Goal: Task Accomplishment & Management: Use online tool/utility

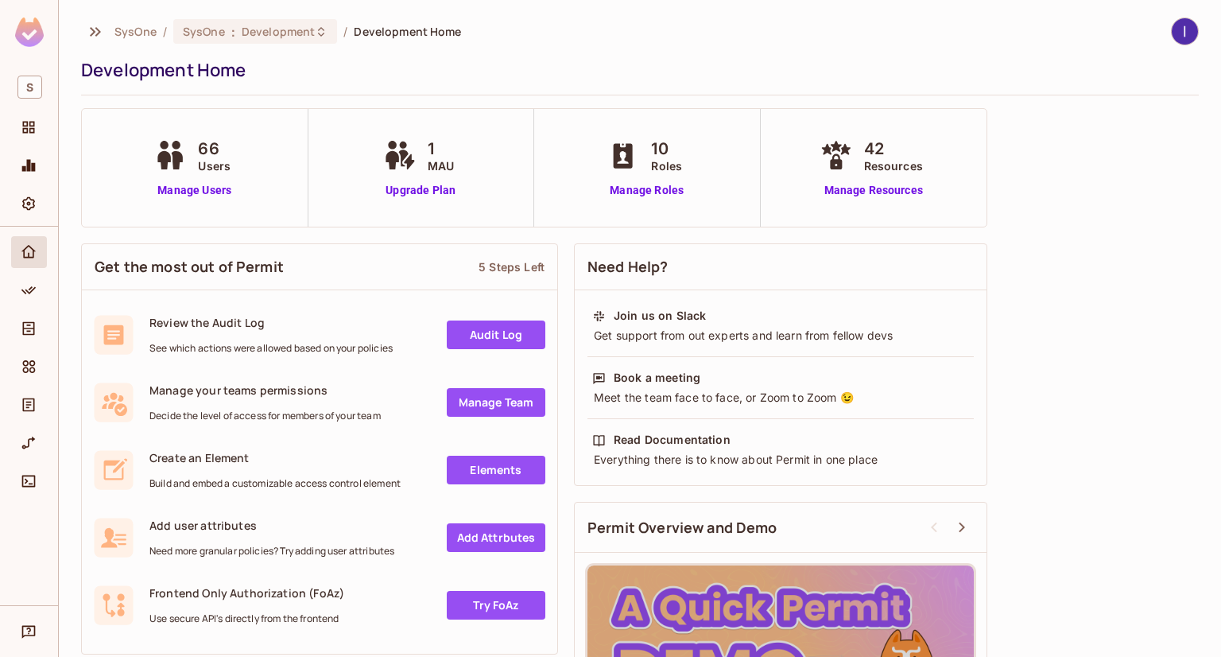
click at [10, 288] on div at bounding box center [29, 416] width 58 height 378
click at [17, 285] on div "Policy" at bounding box center [30, 290] width 27 height 19
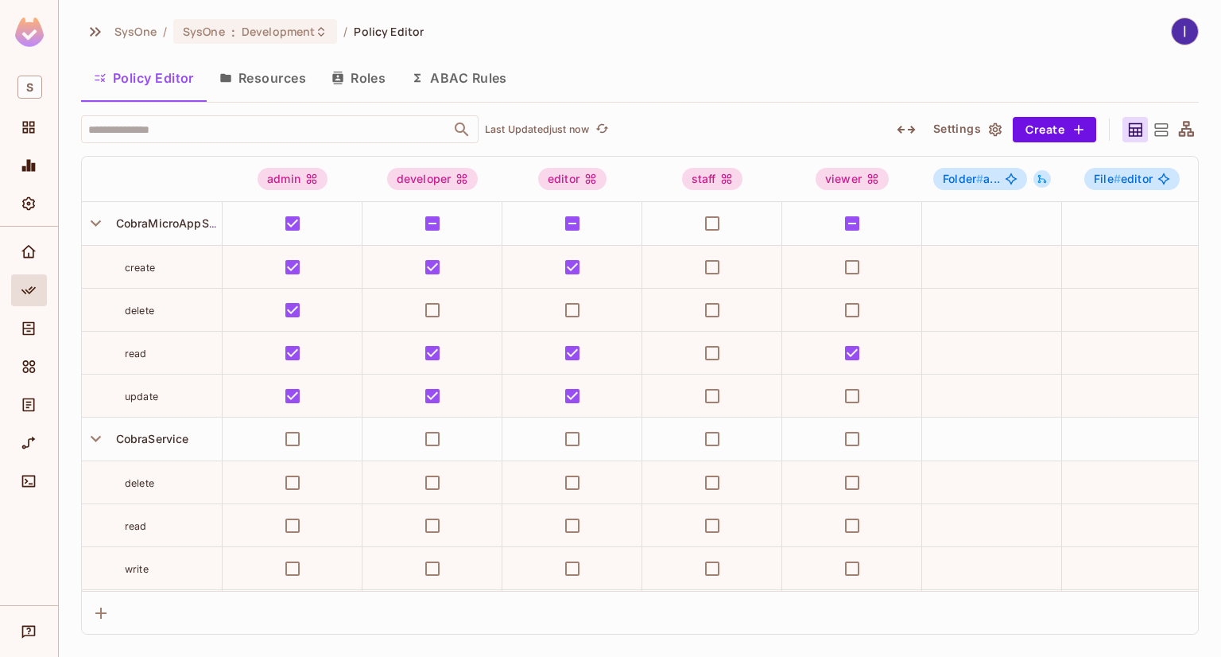
click at [455, 66] on button "ABAC Rules" at bounding box center [459, 78] width 122 height 40
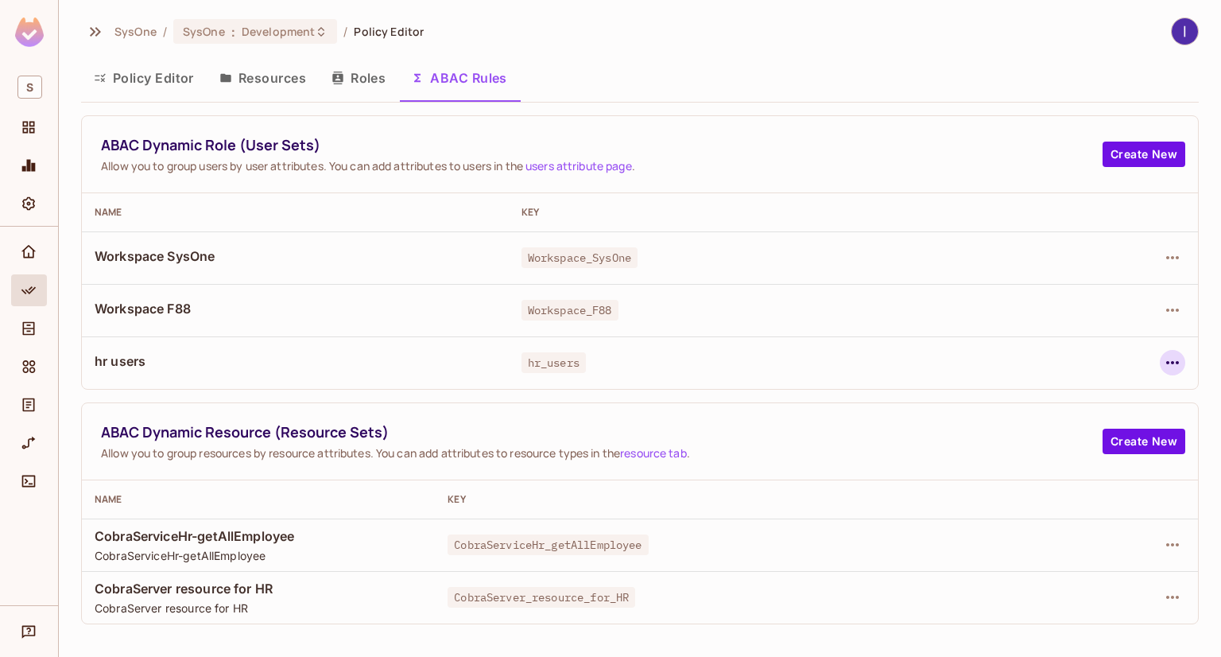
click at [1170, 360] on icon "button" at bounding box center [1172, 362] width 19 height 19
click at [1053, 408] on span "Edit Dynamic Role (User Set)" at bounding box center [1063, 398] width 165 height 25
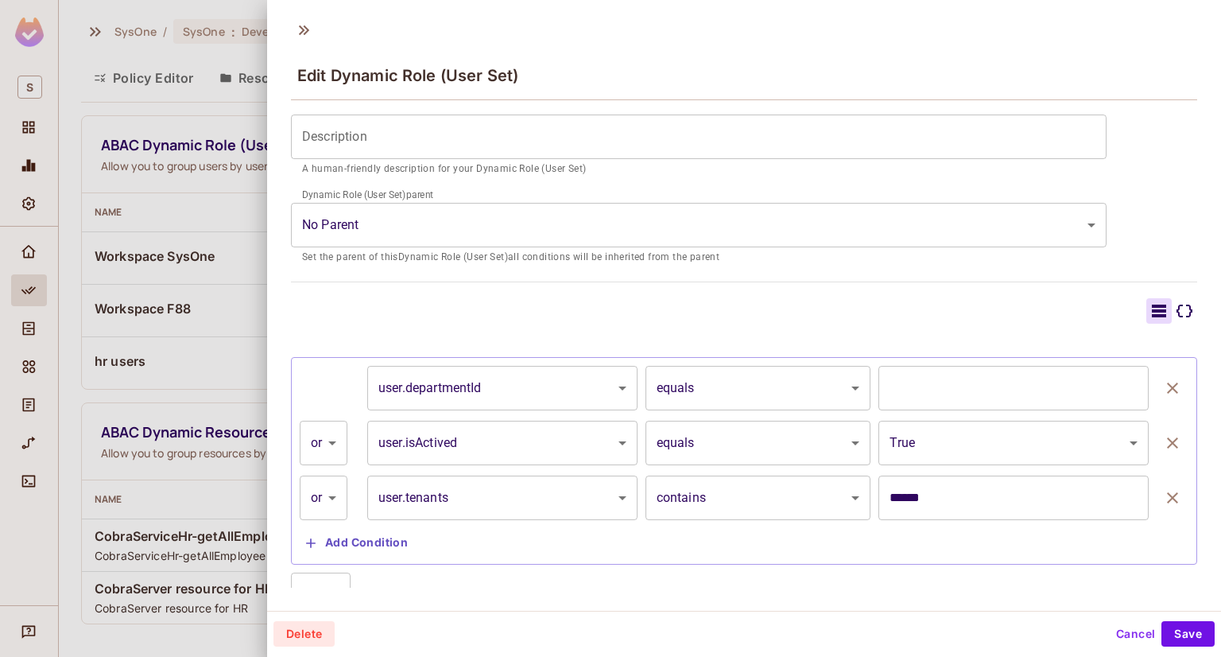
scroll to position [318, 0]
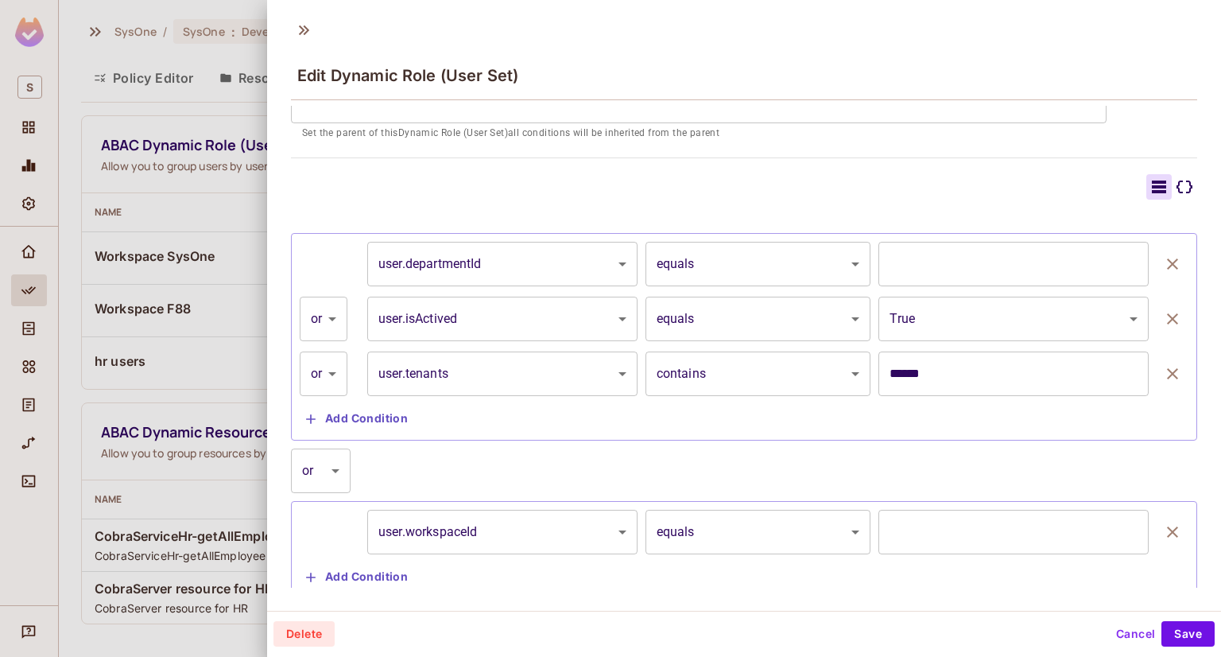
click at [835, 316] on body "S SysOne / SysOne : Development / Policy Editor Policy Editor Resources Roles A…" at bounding box center [610, 328] width 1221 height 657
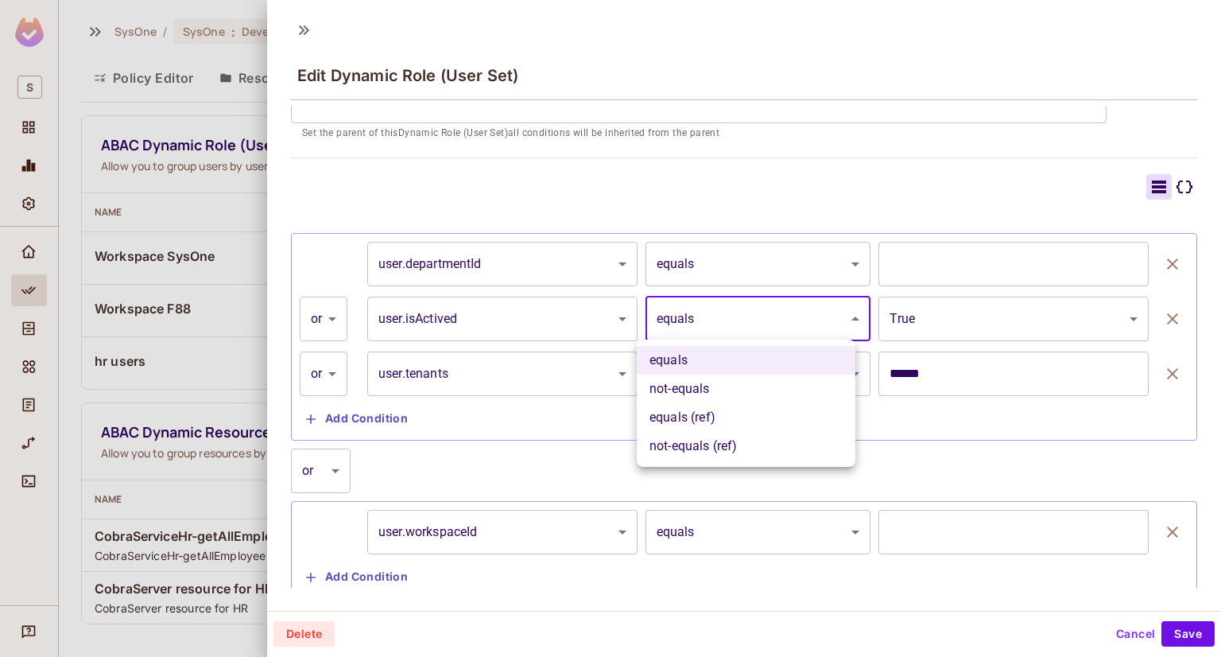
click at [804, 258] on div at bounding box center [610, 328] width 1221 height 657
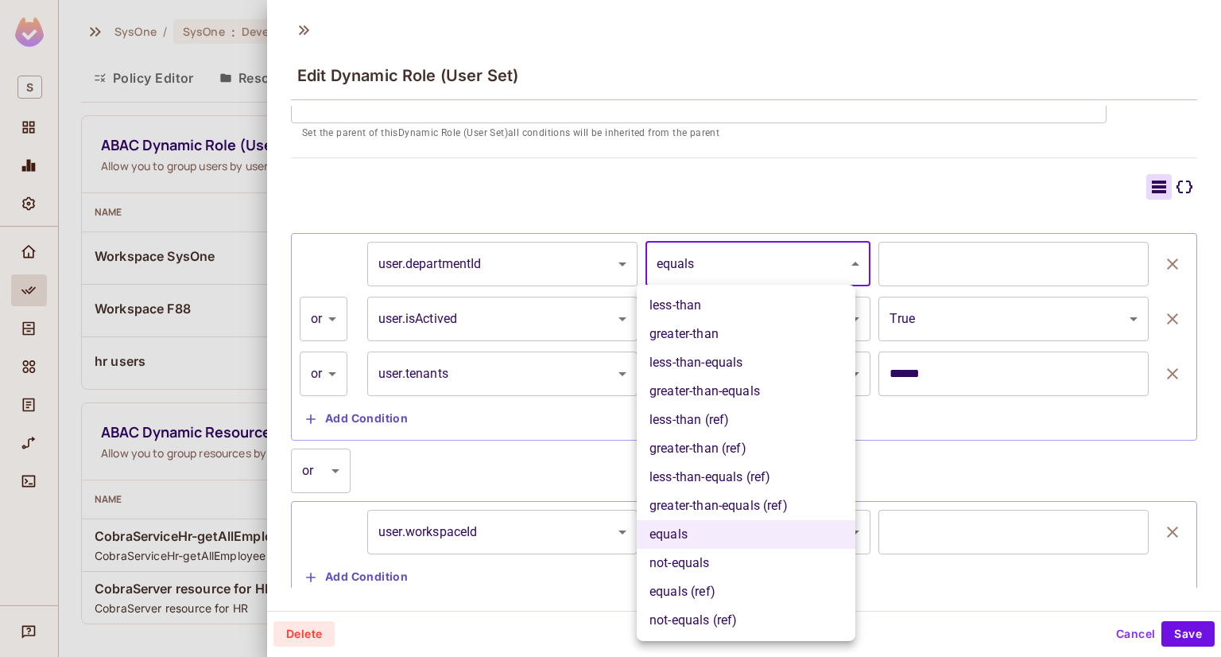
click at [809, 258] on body "S SysOne / SysOne : Development / Policy Editor Policy Editor Resources Roles A…" at bounding box center [610, 328] width 1221 height 657
click at [795, 258] on div at bounding box center [610, 328] width 1221 height 657
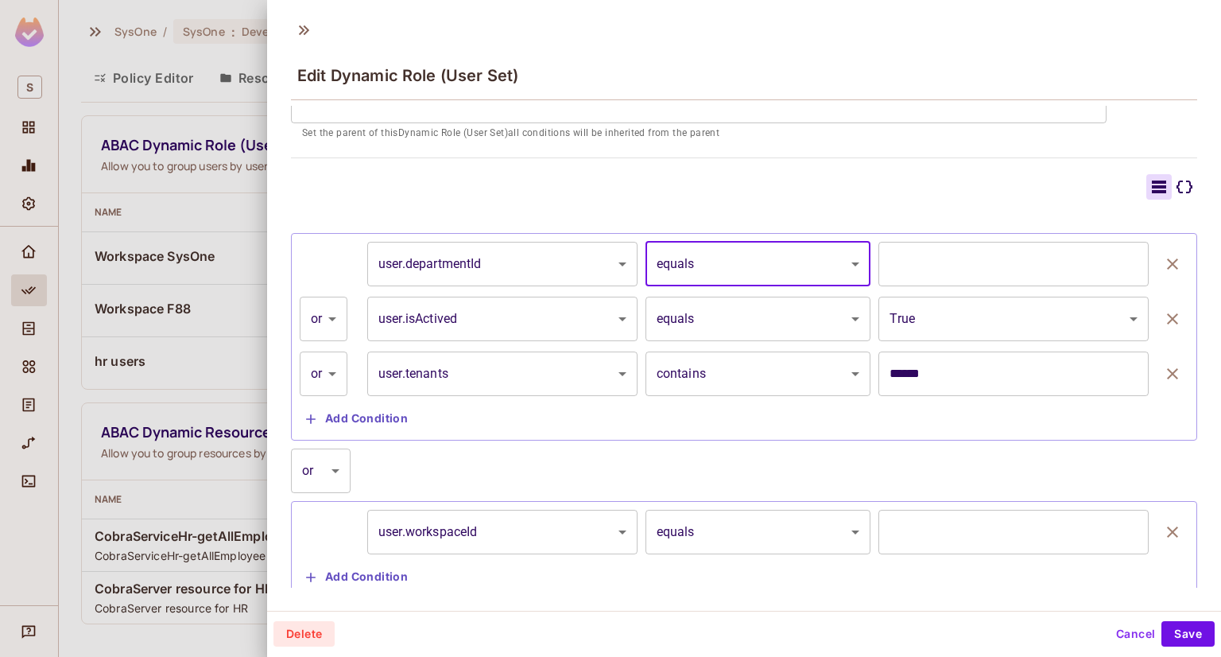
click at [776, 312] on body "S SysOne / SysOne : Development / Policy Editor Policy Editor Resources Roles A…" at bounding box center [610, 328] width 1221 height 657
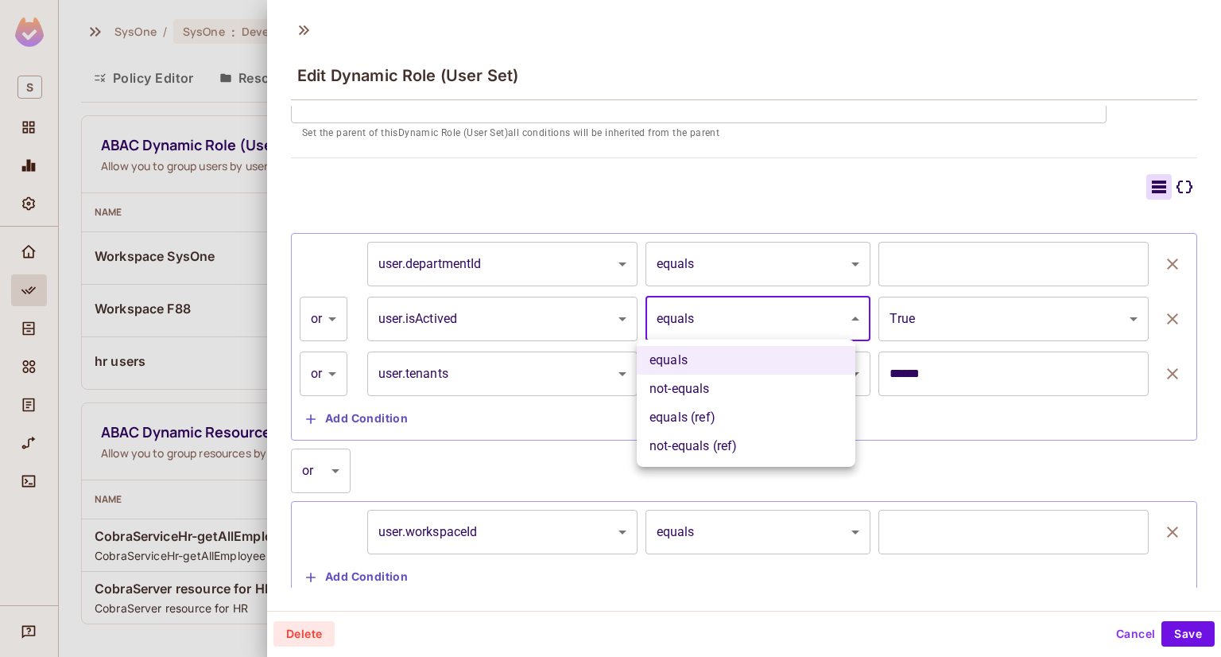
click at [763, 204] on div at bounding box center [610, 328] width 1221 height 657
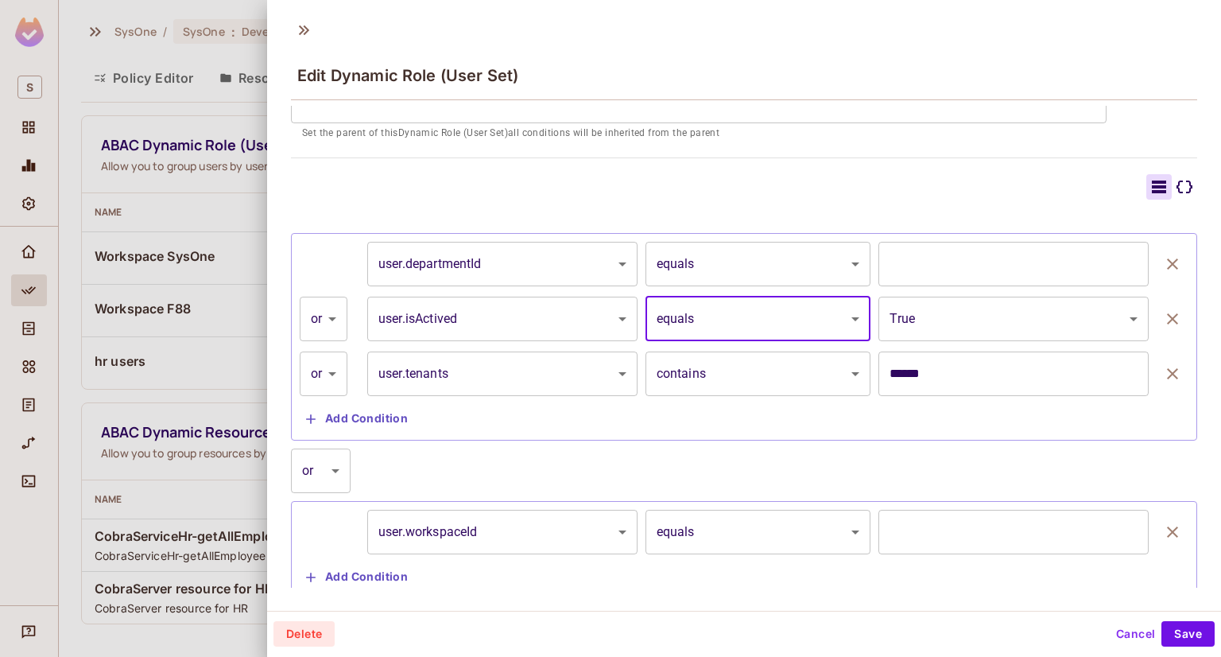
click at [982, 323] on body "S SysOne / SysOne : Development / Policy Editor Policy Editor Resources Roles A…" at bounding box center [610, 328] width 1221 height 657
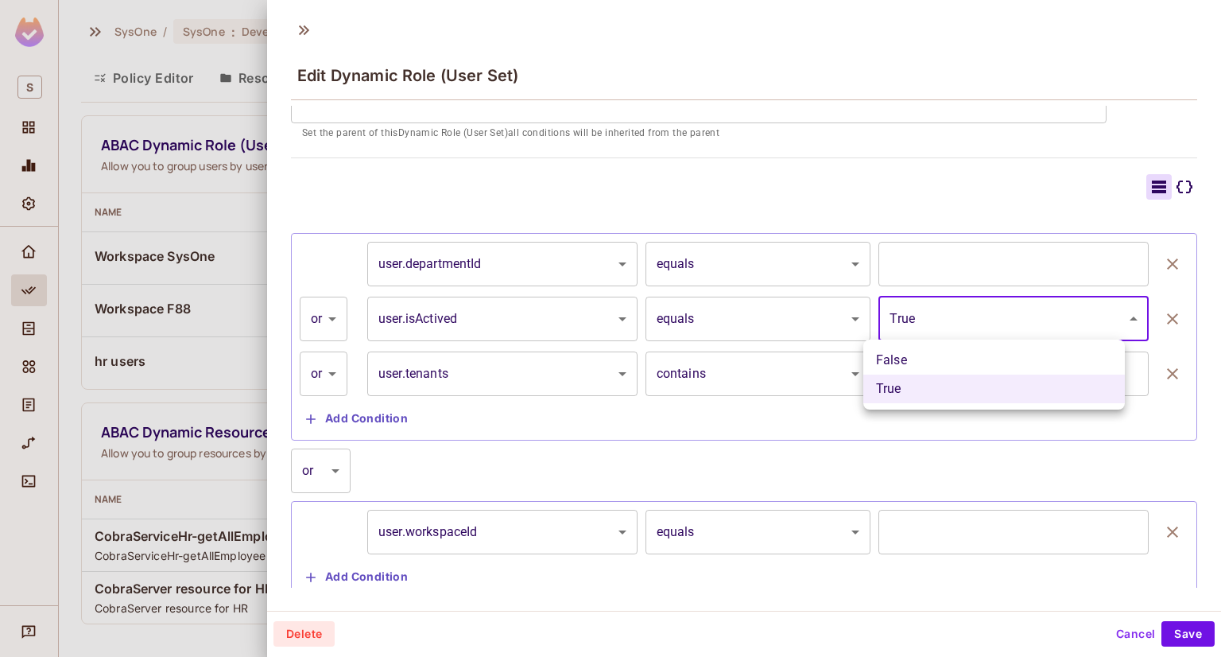
click at [989, 186] on div at bounding box center [610, 328] width 1221 height 657
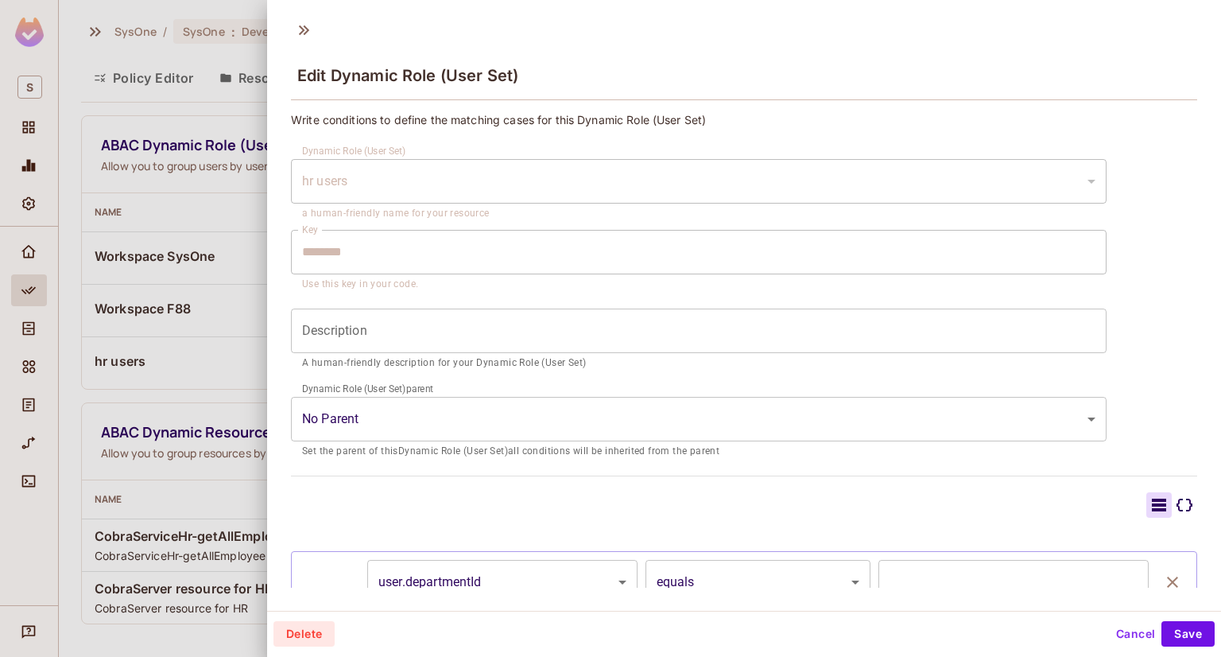
scroll to position [362, 0]
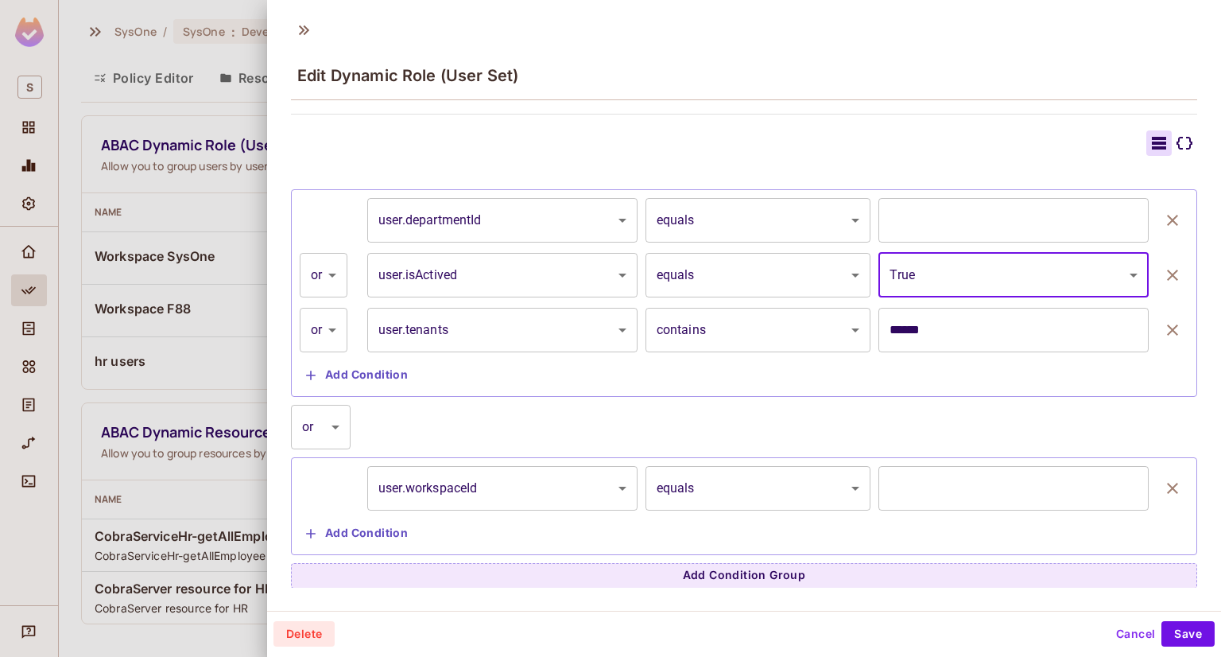
click at [330, 327] on body "S SysOne / SysOne : Development / Policy Editor Policy Editor Resources Roles A…" at bounding box center [610, 328] width 1221 height 657
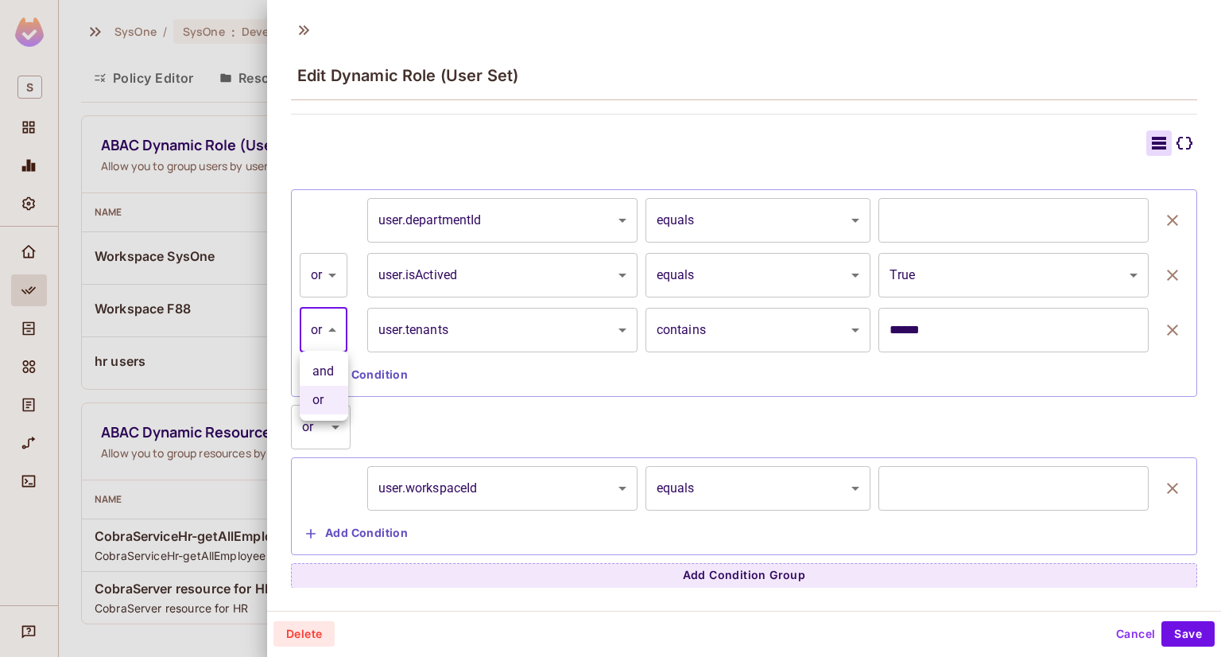
click at [335, 285] on div at bounding box center [610, 328] width 1221 height 657
click at [337, 277] on body "S SysOne / SysOne : Development / Policy Editor Policy Editor Resources Roles A…" at bounding box center [610, 328] width 1221 height 657
click at [336, 325] on li "and" at bounding box center [324, 316] width 48 height 29
type input "*****"
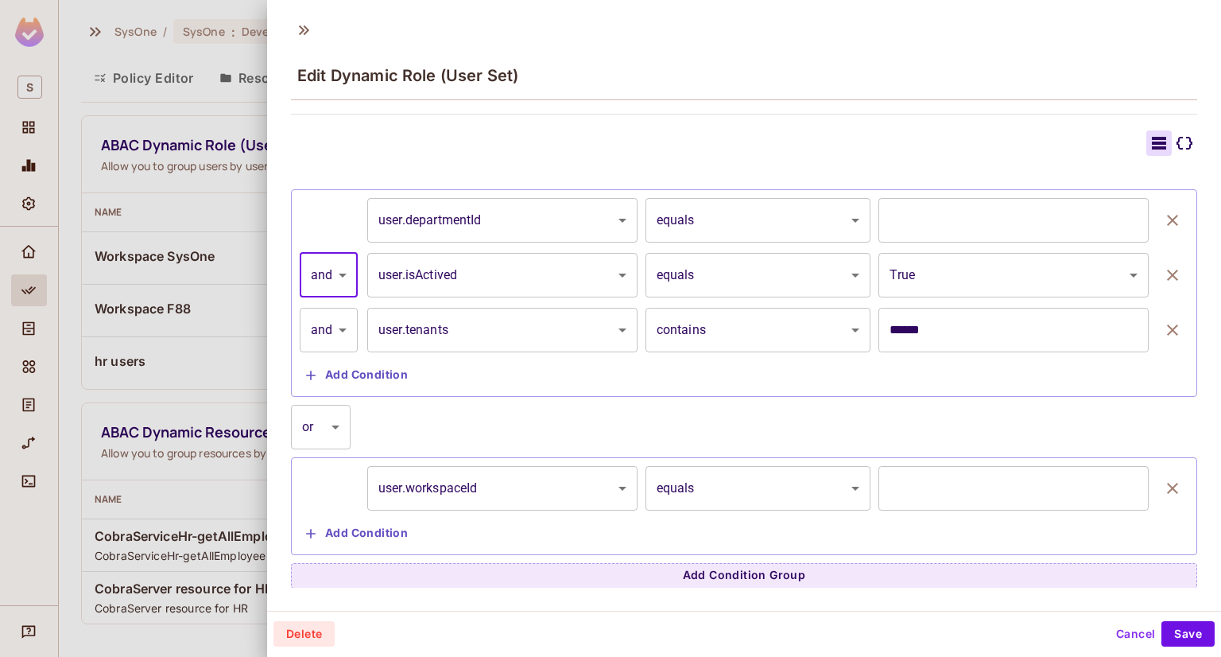
click at [339, 267] on body "S SysOne / SysOne : Development / Policy Editor Policy Editor Resources Roles A…" at bounding box center [610, 328] width 1221 height 657
click at [335, 333] on li "or" at bounding box center [329, 345] width 58 height 29
type input "*****"
click at [347, 268] on body "S SysOne / SysOne : Development / Policy Editor Policy Editor Resources Roles A…" at bounding box center [610, 328] width 1221 height 657
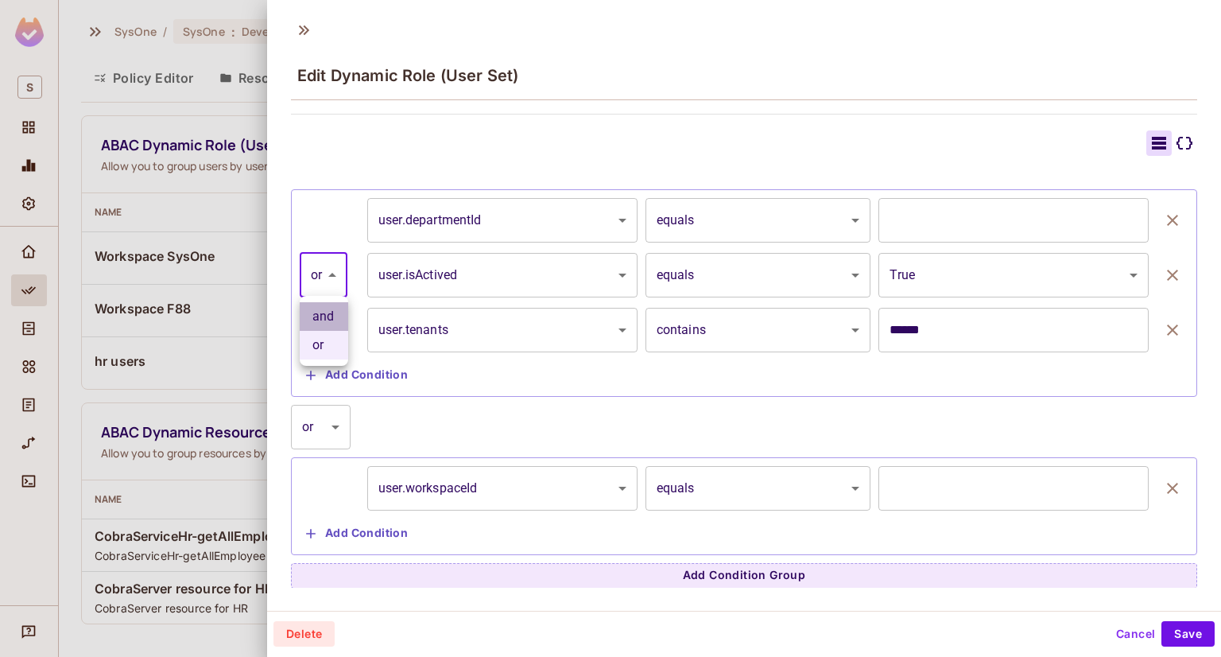
click at [336, 309] on li "and" at bounding box center [324, 316] width 48 height 29
type input "*****"
click at [348, 245] on div "**********" at bounding box center [744, 293] width 889 height 190
click at [325, 272] on body "S SysOne / SysOne : Development / Policy Editor Policy Editor Resources Roles A…" at bounding box center [610, 328] width 1221 height 657
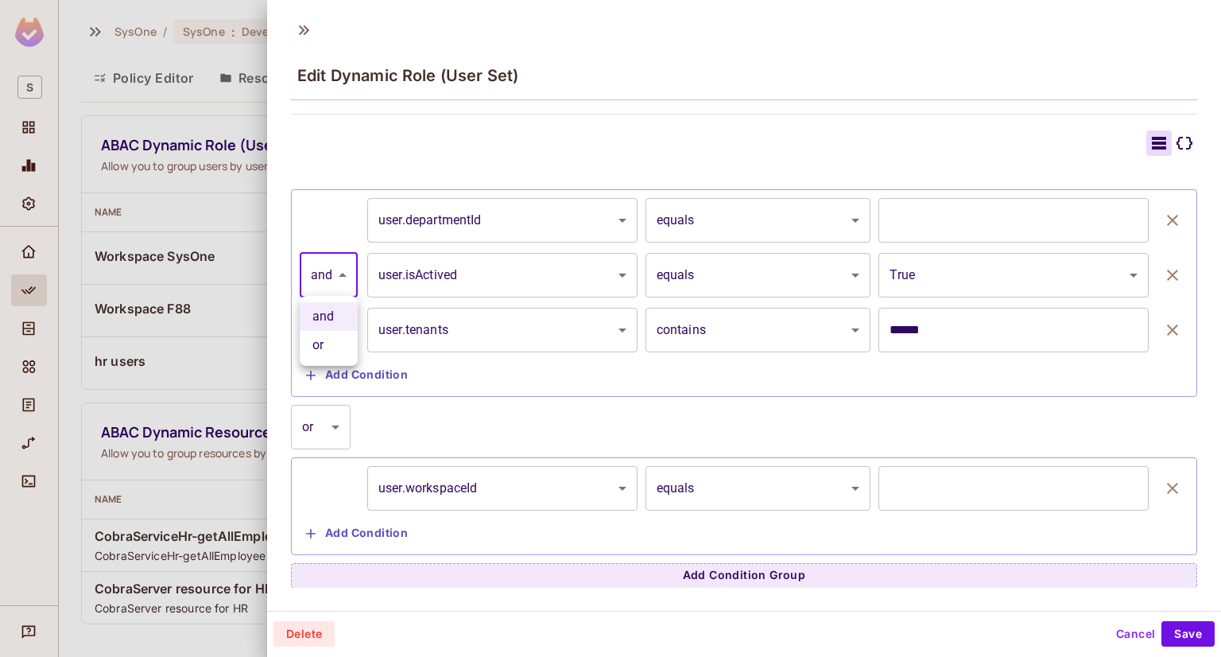
click at [319, 356] on li "or" at bounding box center [329, 345] width 58 height 29
type input "*****"
click at [326, 265] on body "S SysOne / SysOne : Development / Policy Editor Policy Editor Resources Roles A…" at bounding box center [610, 328] width 1221 height 657
click at [322, 312] on li "and" at bounding box center [324, 316] width 48 height 29
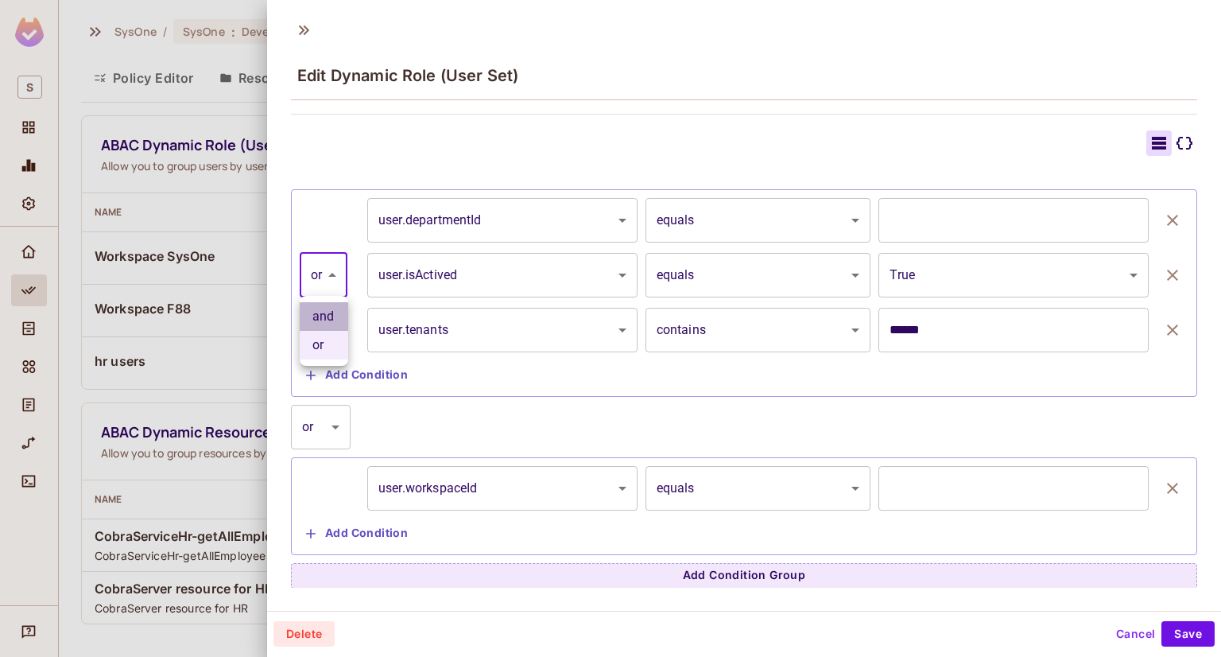
type input "*****"
click at [325, 277] on body "S SysOne / SysOne : Development / Policy Editor Policy Editor Resources Roles A…" at bounding box center [610, 328] width 1221 height 657
click at [327, 336] on li "or" at bounding box center [329, 345] width 58 height 29
type input "*****"
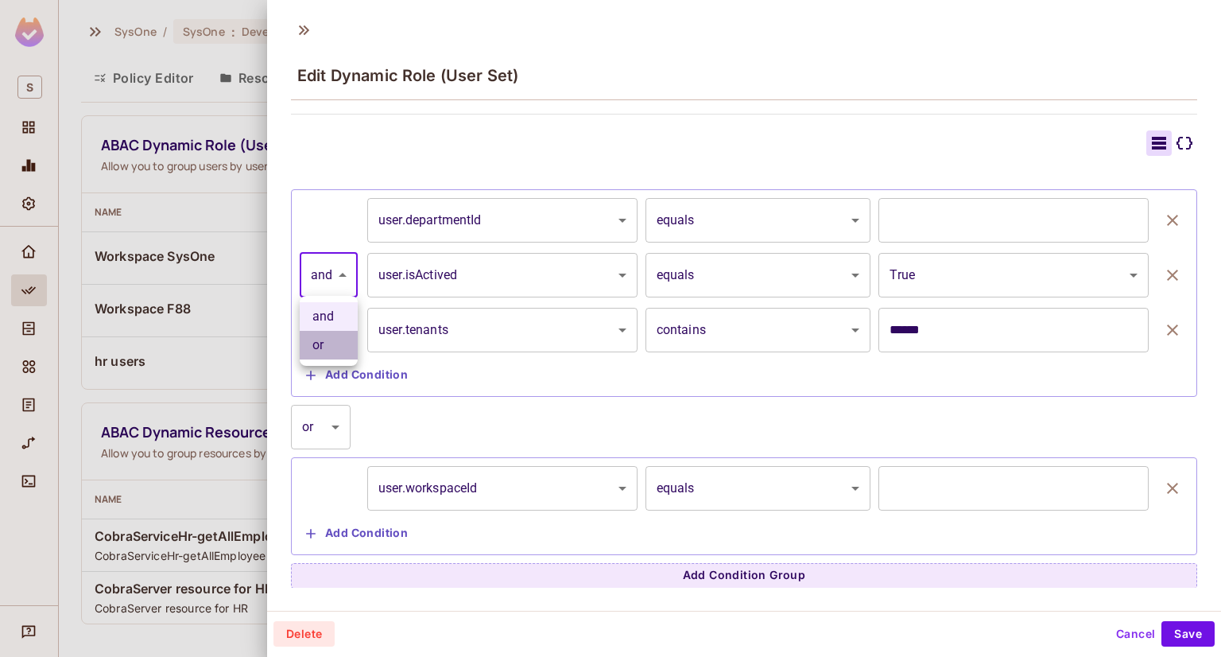
type input "*****"
click at [335, 268] on body "S SysOne / SysOne : Development / Policy Editor Policy Editor Resources Roles A…" at bounding box center [610, 328] width 1221 height 657
click at [327, 308] on li "and" at bounding box center [324, 316] width 48 height 29
type input "*****"
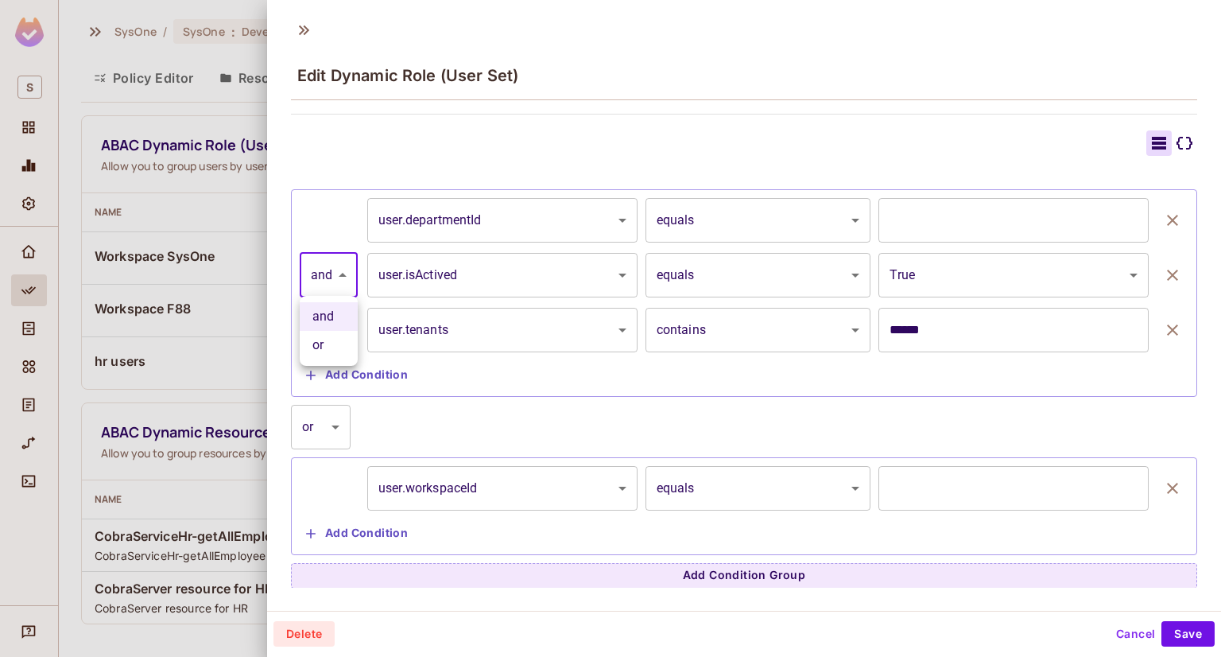
click at [323, 276] on body "S SysOne / SysOne : Development / Policy Editor Policy Editor Resources Roles A…" at bounding box center [610, 328] width 1221 height 657
click at [324, 313] on li "and" at bounding box center [329, 316] width 58 height 29
click at [328, 265] on body "S SysOne / SysOne : Development / Policy Editor Policy Editor Resources Roles A…" at bounding box center [610, 328] width 1221 height 657
click at [322, 315] on li "and" at bounding box center [329, 316] width 58 height 29
click at [334, 272] on body "S SysOne / SysOne : Development / Policy Editor Policy Editor Resources Roles A…" at bounding box center [610, 328] width 1221 height 657
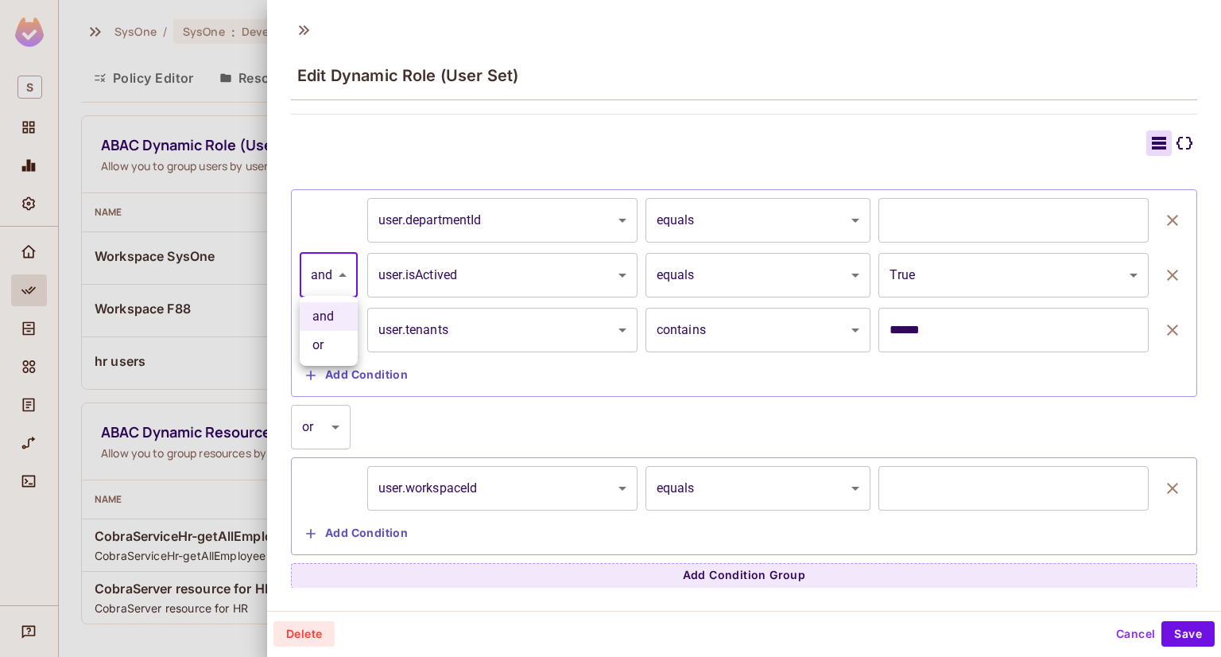
click at [335, 302] on li "and" at bounding box center [329, 316] width 58 height 29
click at [254, 51] on div at bounding box center [610, 328] width 1221 height 657
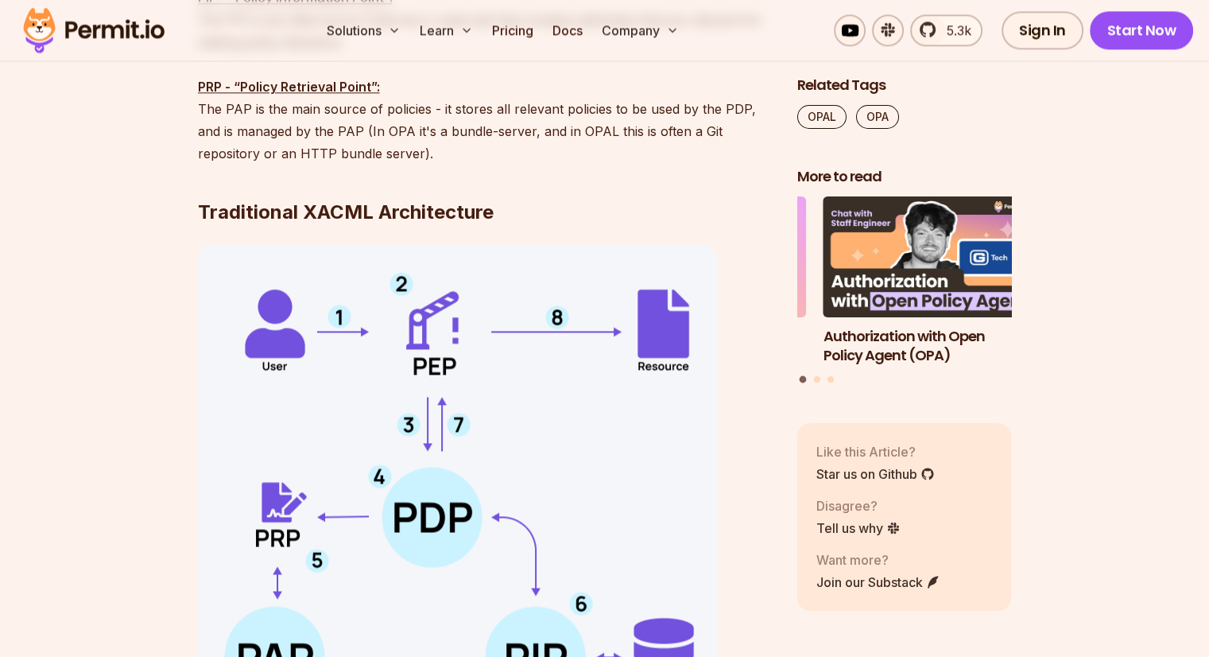
scroll to position [2066, 0]
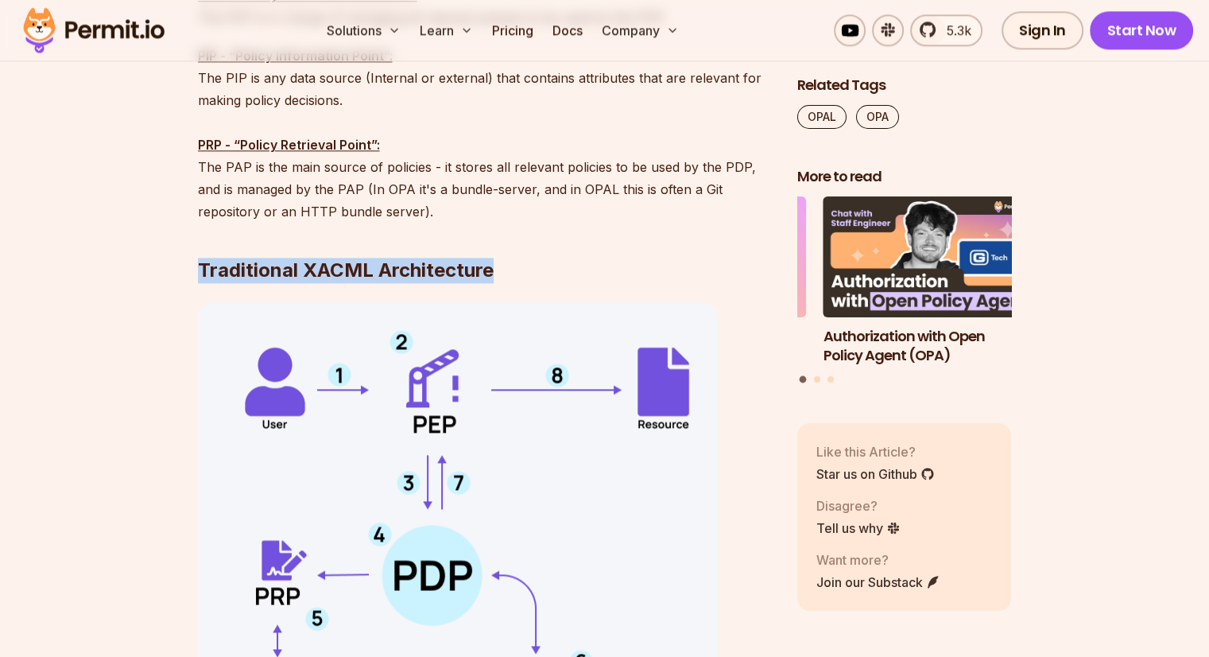
drag, startPoint x: 175, startPoint y: 248, endPoint x: 509, endPoint y: 254, distance: 333.9
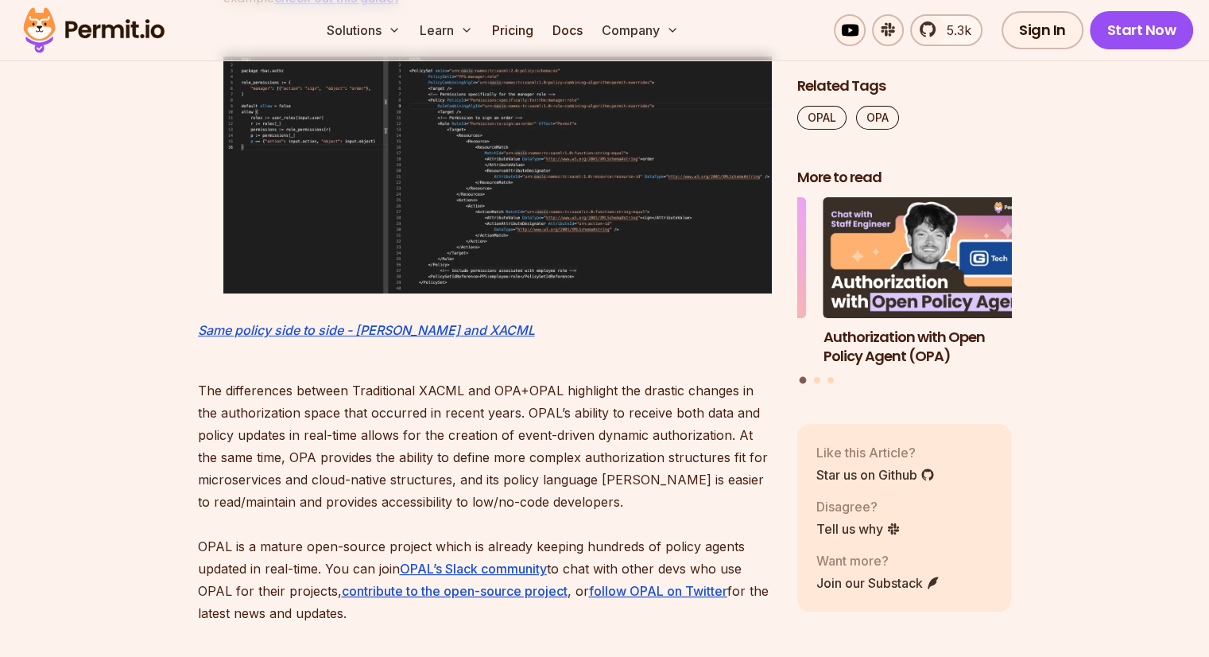
scroll to position [5961, 0]
